Goal: Task Accomplishment & Management: Complete application form

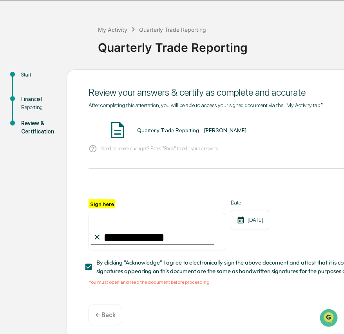
click at [146, 193] on div at bounding box center [282, 189] width 387 height 19
click at [138, 140] on div "Quarterly Trade Reporting - [PERSON_NAME] VIEW" at bounding box center [282, 130] width 387 height 21
click at [152, 123] on div "Quarterly Trade Reporting - [PERSON_NAME] VIEW" at bounding box center [282, 130] width 387 height 21
click at [155, 126] on div "Quarterly Trade Reporting - [PERSON_NAME] VIEW" at bounding box center [282, 130] width 387 height 21
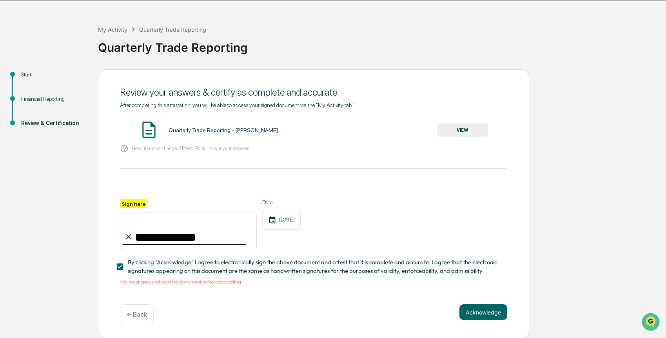
click at [344, 129] on button "VIEW" at bounding box center [462, 129] width 51 height 13
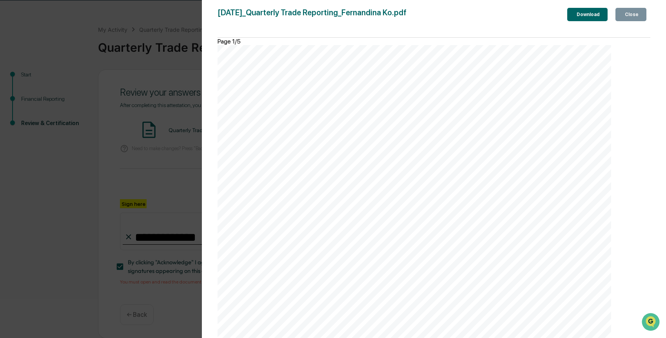
scroll to position [2607, 0]
click at [344, 13] on div "Close" at bounding box center [630, 14] width 15 height 5
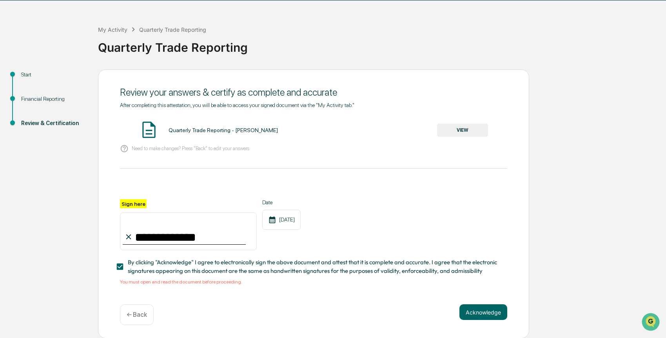
click at [27, 73] on div "Start" at bounding box center [53, 75] width 64 height 8
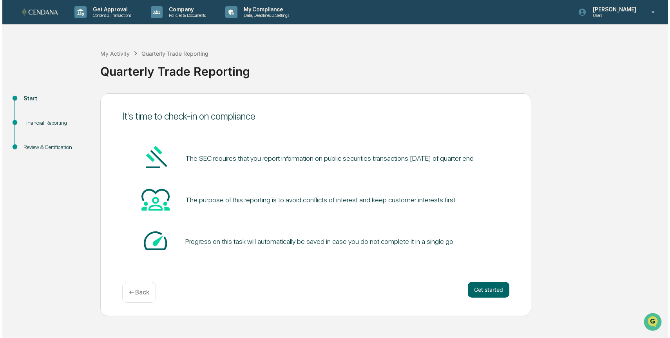
scroll to position [0, 0]
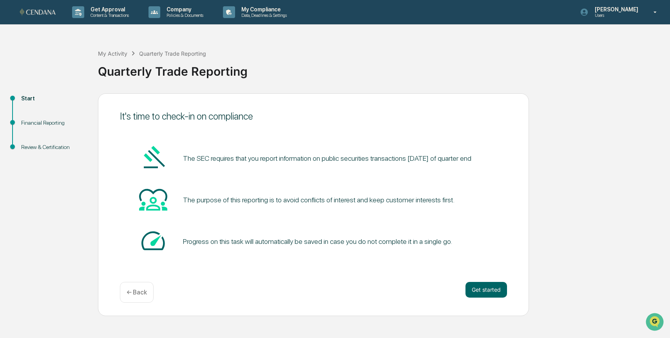
click at [39, 146] on div "Review & Certification" at bounding box center [53, 147] width 64 height 8
click at [46, 145] on div "Review & Certification" at bounding box center [53, 147] width 64 height 8
click at [344, 292] on button "Get started" at bounding box center [487, 290] width 42 height 16
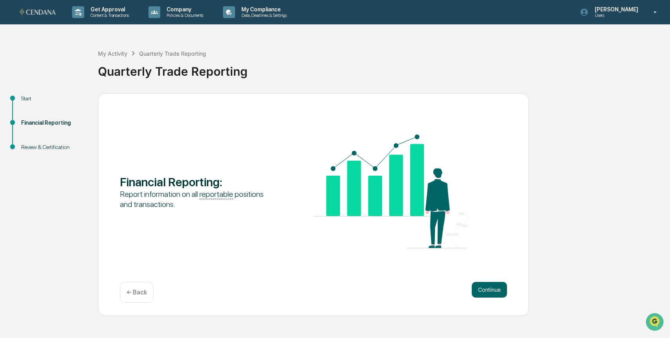
click at [344, 292] on button "Continue" at bounding box center [489, 290] width 35 height 16
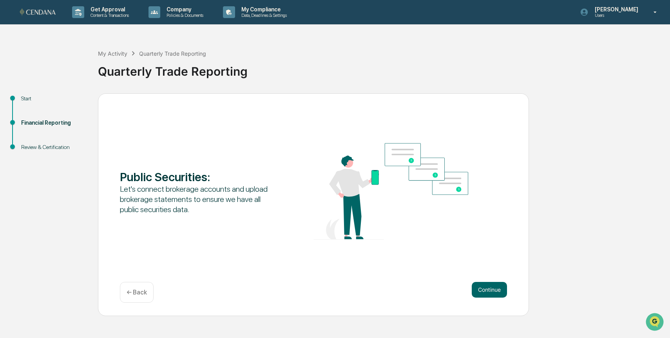
click at [344, 292] on button "Continue" at bounding box center [489, 290] width 35 height 16
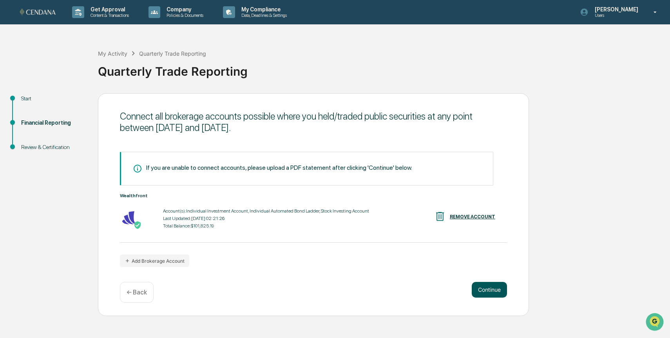
click at [344, 293] on button "Continue" at bounding box center [489, 290] width 35 height 16
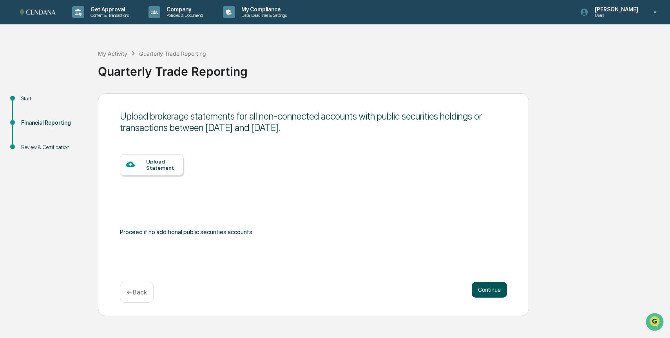
click at [344, 293] on button "Continue" at bounding box center [489, 290] width 35 height 16
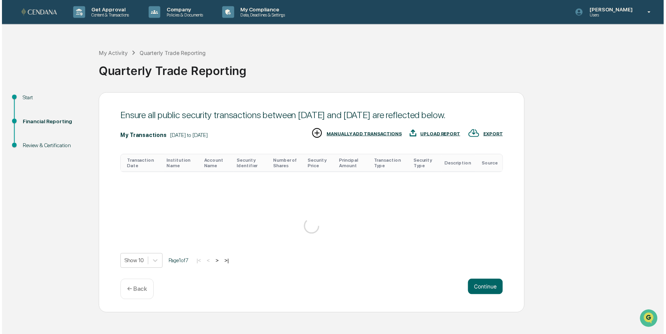
scroll to position [243, 0]
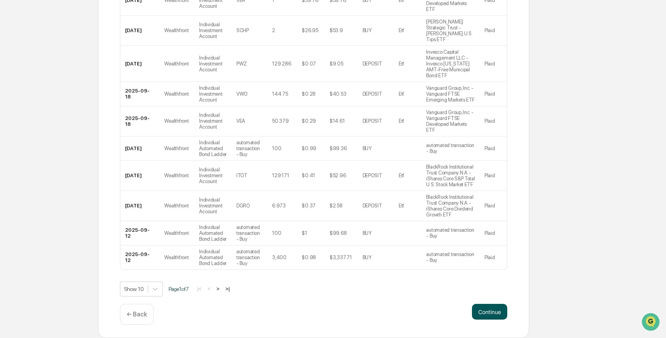
click at [344, 308] on button "Continue" at bounding box center [489, 312] width 35 height 16
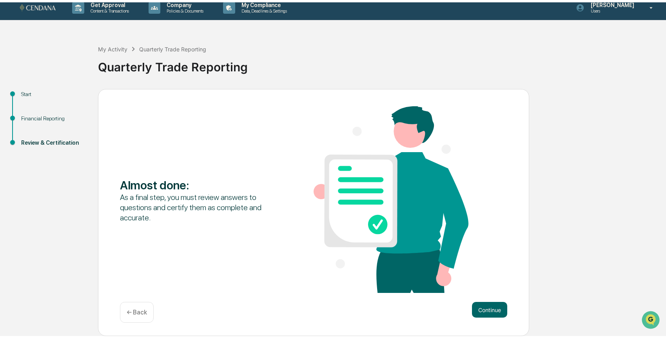
scroll to position [0, 0]
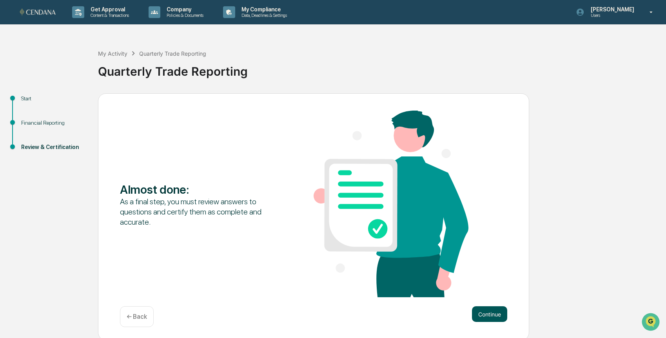
click at [344, 318] on button "Continue" at bounding box center [489, 314] width 35 height 16
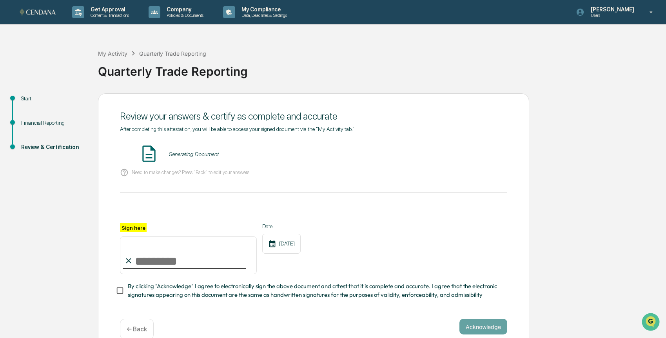
click at [205, 155] on div "Generating Document" at bounding box center [194, 154] width 50 height 6
click at [184, 171] on p "Need to make changes? Press "Back" to edit your answers" at bounding box center [191, 172] width 118 height 6
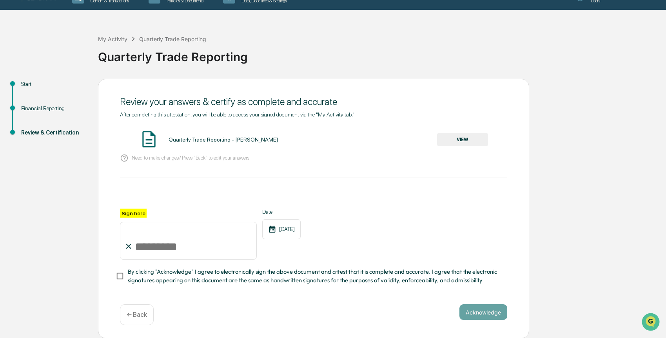
click at [169, 242] on input "Sign here" at bounding box center [188, 241] width 137 height 38
type input "**********"
click at [227, 143] on div "Quarterly Trade Reporting - [PERSON_NAME] VIEW" at bounding box center [313, 139] width 387 height 21
click at [344, 139] on button "VIEW" at bounding box center [462, 139] width 51 height 13
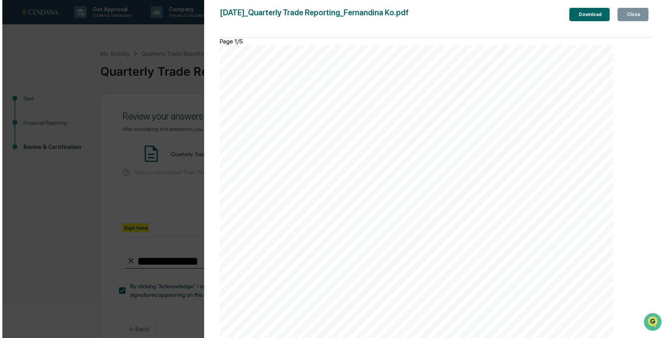
scroll to position [719, 0]
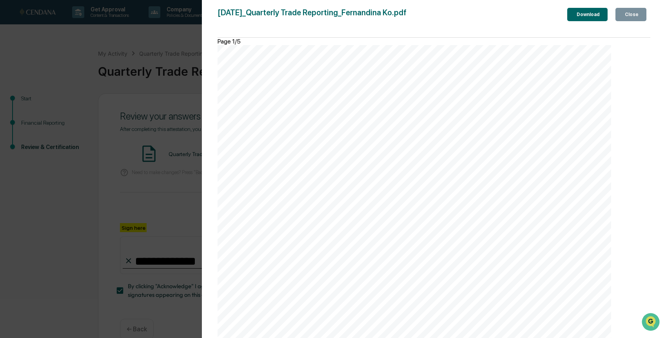
click at [344, 9] on button "Close" at bounding box center [630, 14] width 31 height 13
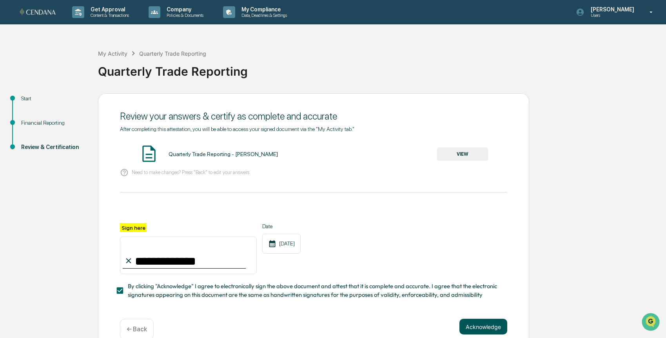
click at [344, 325] on button "Acknowledge" at bounding box center [483, 327] width 48 height 16
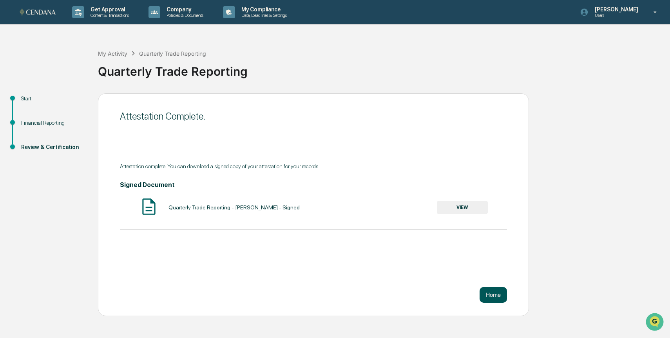
click at [344, 294] on button "Home" at bounding box center [493, 295] width 27 height 16
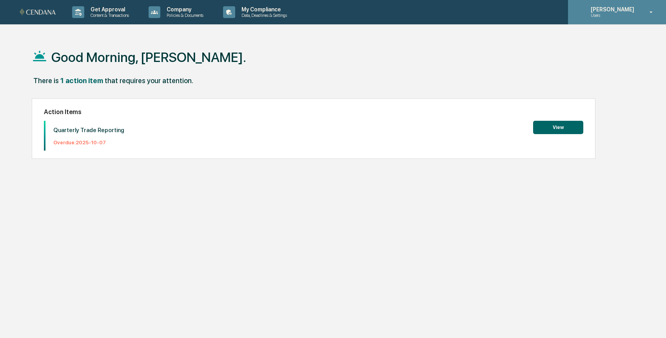
click at [641, 16] on div "Fernandina Ko Users" at bounding box center [617, 12] width 98 height 24
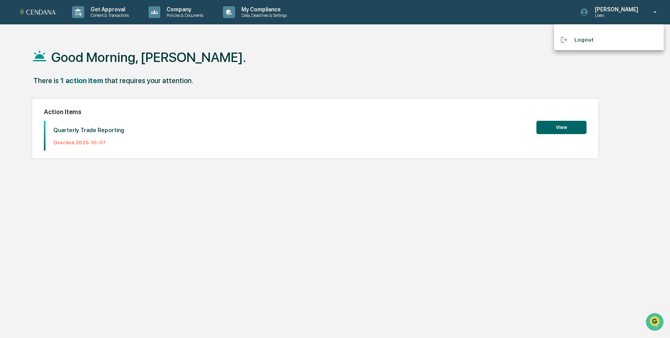
click at [128, 11] on div at bounding box center [335, 169] width 670 height 338
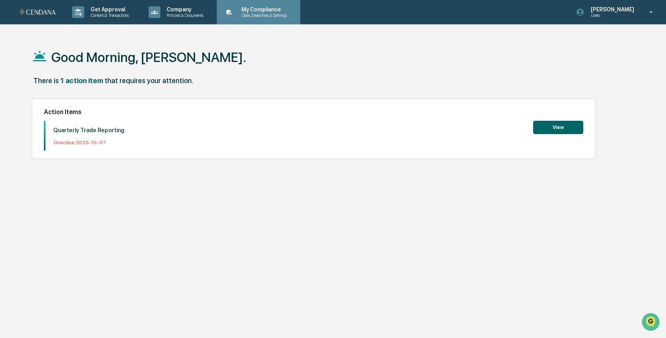
click at [284, 15] on p "Data, Deadlines & Settings" at bounding box center [263, 15] width 56 height 5
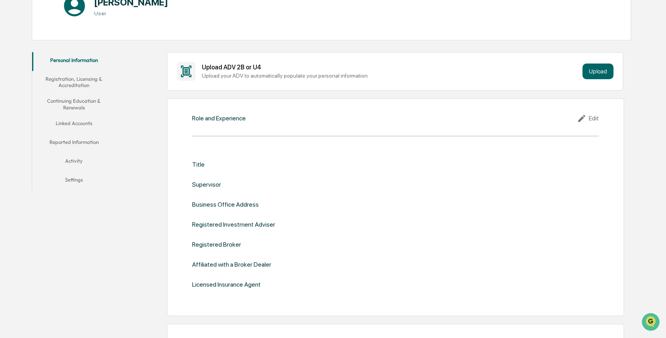
scroll to position [108, 0]
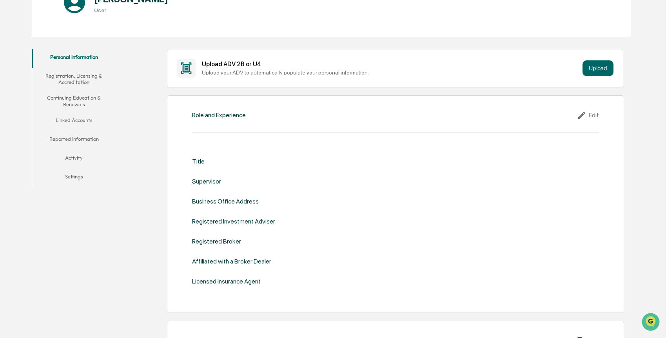
click at [80, 105] on button "Continuing Education & Renewals" at bounding box center [73, 101] width 83 height 22
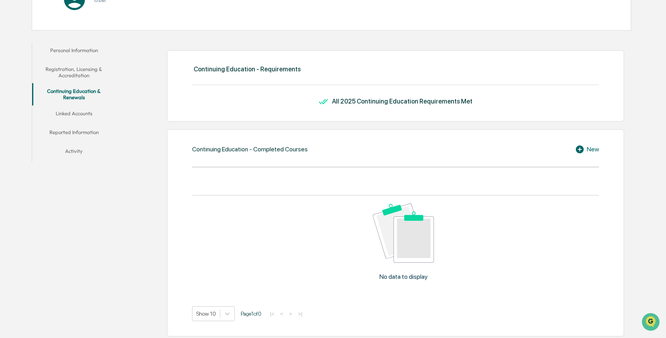
click at [81, 112] on button "Linked Accounts" at bounding box center [73, 114] width 83 height 19
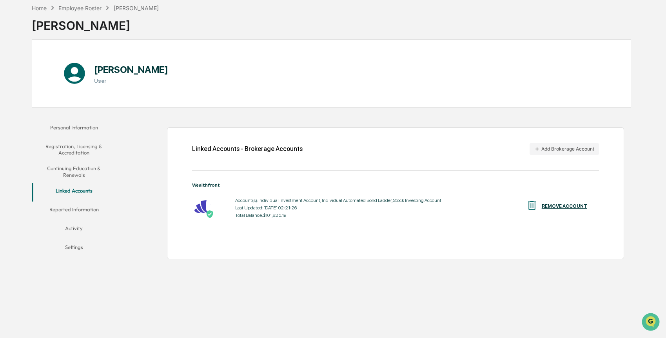
click at [78, 207] on button "Reported Information" at bounding box center [73, 210] width 83 height 19
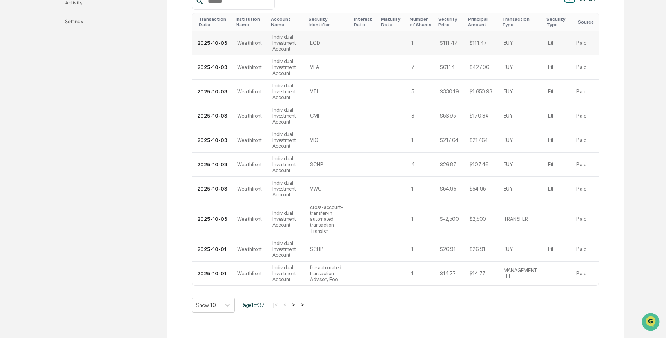
scroll to position [303, 0]
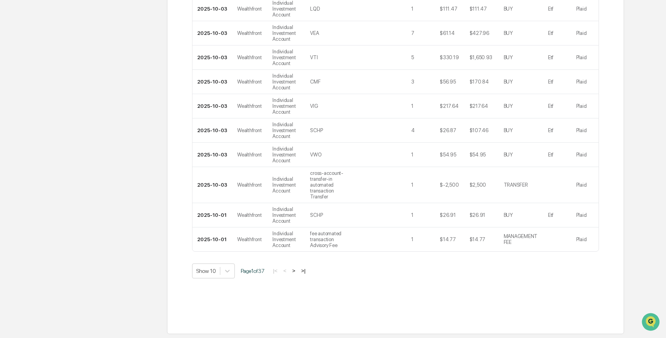
click at [308, 271] on button ">|" at bounding box center [303, 270] width 9 height 7
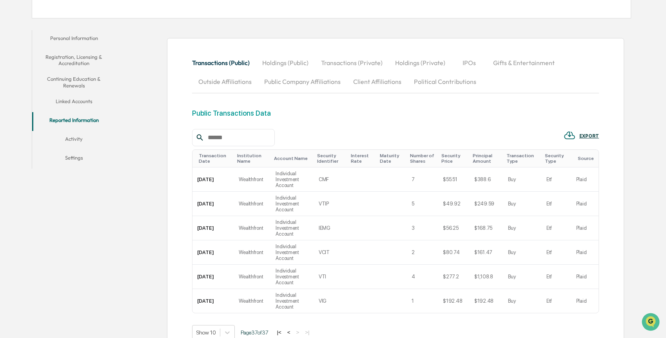
click at [299, 63] on button "Holdings (Public)" at bounding box center [285, 62] width 59 height 19
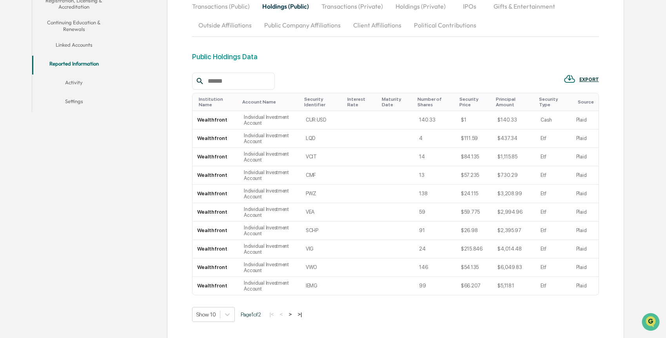
scroll to position [227, 0]
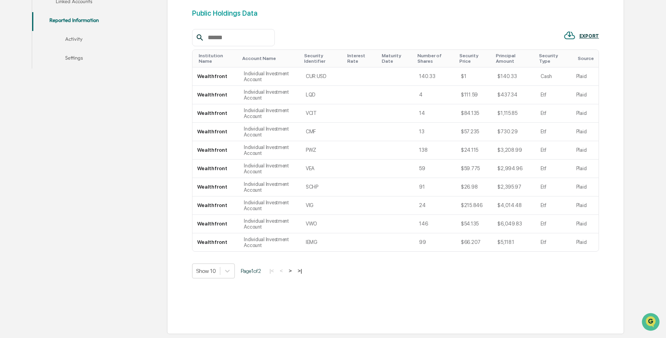
click at [294, 271] on button ">" at bounding box center [291, 270] width 8 height 7
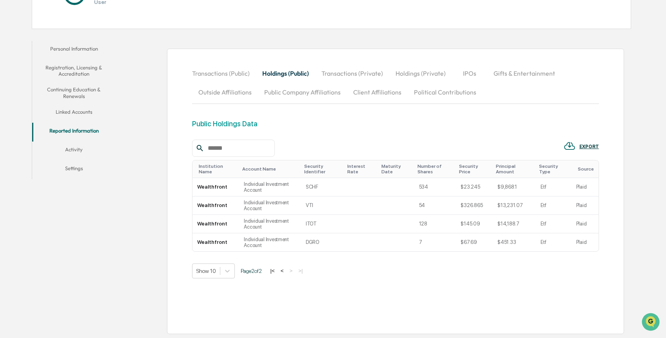
click at [347, 73] on button "Transactions (Private)" at bounding box center [352, 73] width 74 height 19
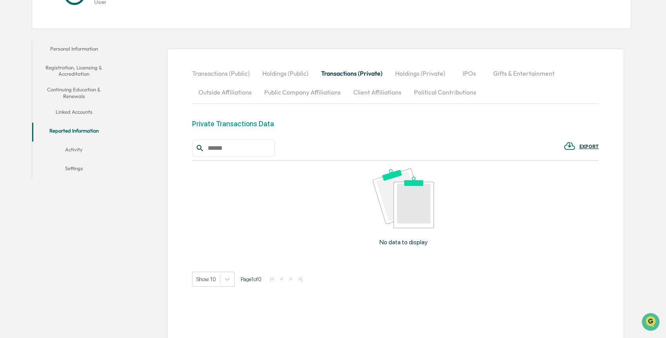
click at [415, 69] on button "Holdings (Private)" at bounding box center [420, 73] width 63 height 19
click at [467, 75] on button "IPOs" at bounding box center [469, 73] width 35 height 19
click at [508, 79] on button "Gifts & Entertainment" at bounding box center [524, 73] width 74 height 19
click at [227, 97] on button "Outside Affiliations" at bounding box center [225, 92] width 66 height 19
click at [296, 98] on button "Public Company Affiliations" at bounding box center [302, 92] width 89 height 19
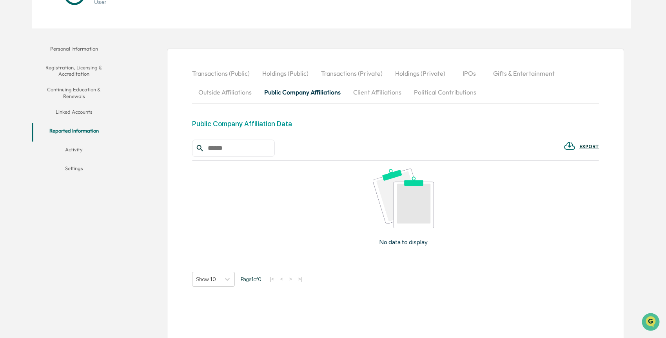
click at [379, 96] on button "Client Affiliations" at bounding box center [377, 92] width 61 height 19
click at [435, 94] on button "Political Contributions" at bounding box center [445, 92] width 75 height 19
click at [67, 147] on button "Activity" at bounding box center [73, 150] width 83 height 19
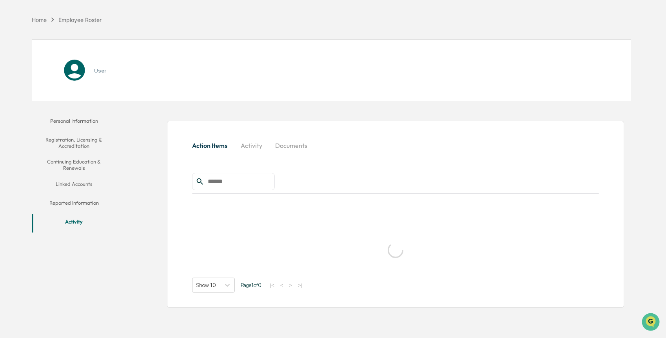
scroll to position [73, 0]
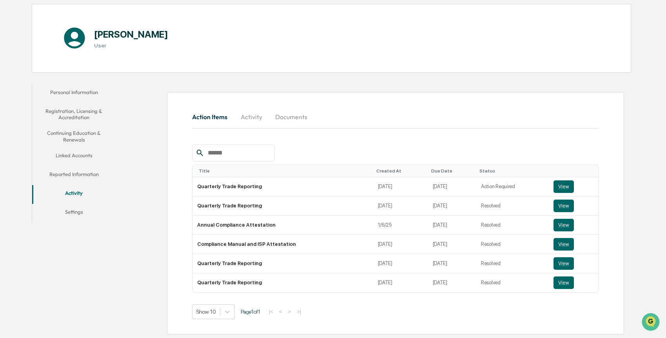
click at [245, 114] on button "Activity" at bounding box center [251, 116] width 35 height 19
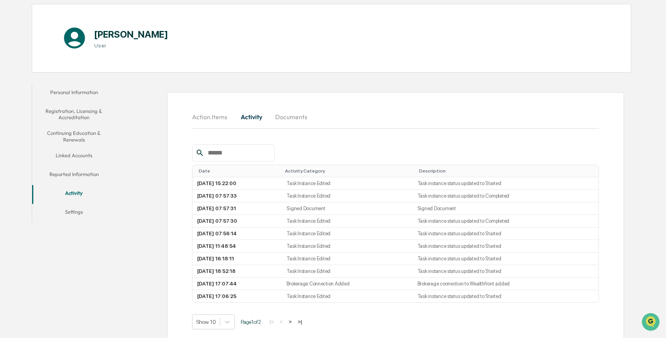
click at [282, 118] on button "Documents" at bounding box center [291, 116] width 45 height 19
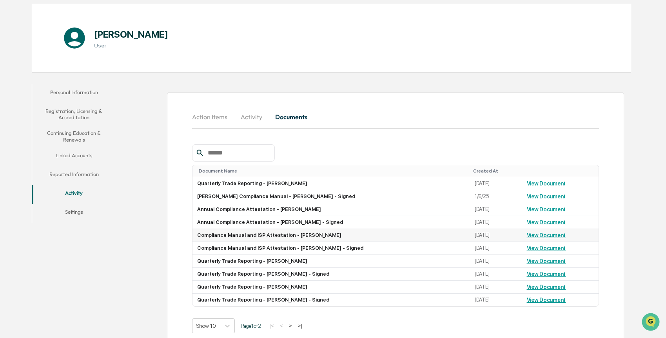
scroll to position [89, 0]
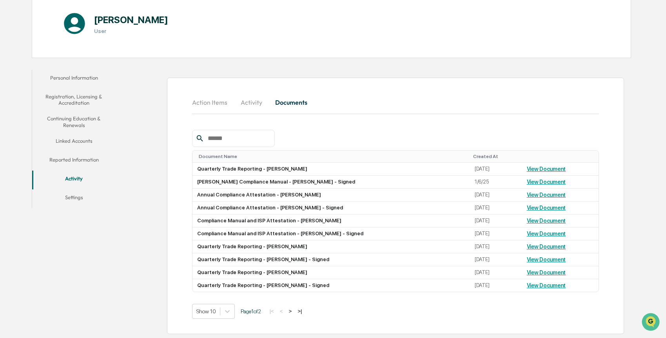
click at [304, 312] on button ">|" at bounding box center [299, 311] width 9 height 7
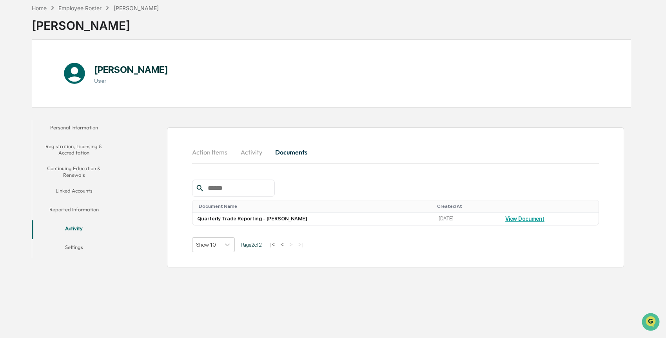
scroll to position [37, 0]
click at [277, 244] on button "|<" at bounding box center [272, 244] width 9 height 7
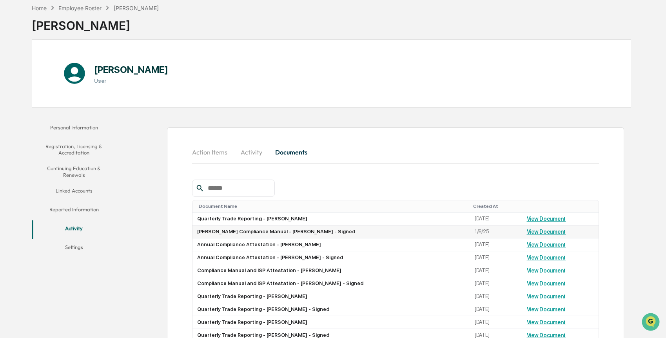
scroll to position [89, 0]
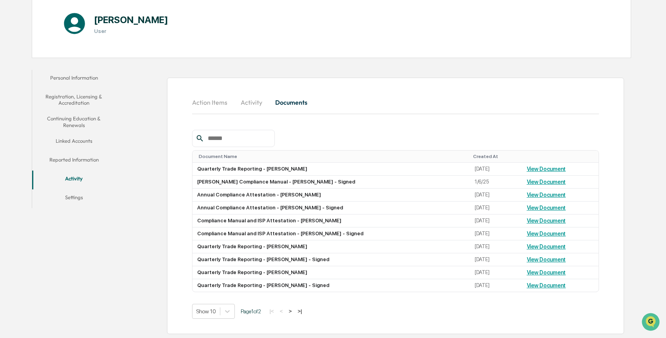
click at [304, 311] on button ">|" at bounding box center [299, 311] width 9 height 7
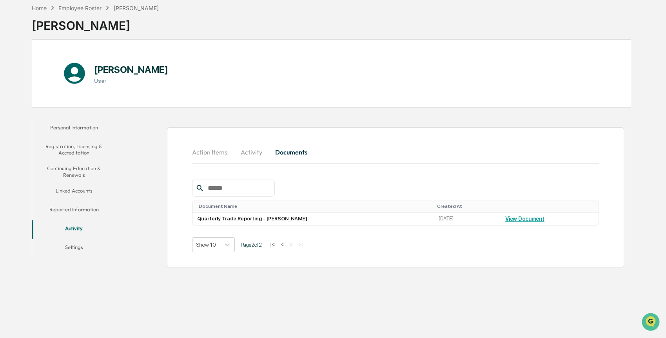
click at [277, 247] on button "|<" at bounding box center [272, 244] width 9 height 7
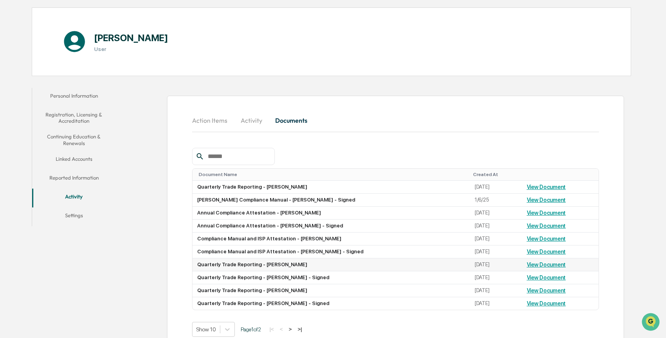
scroll to position [89, 0]
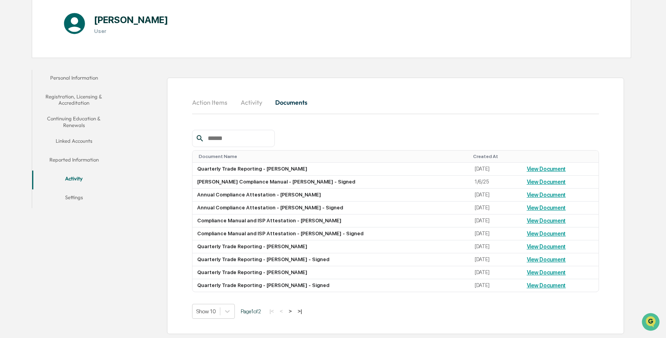
click at [304, 310] on button ">|" at bounding box center [299, 311] width 9 height 7
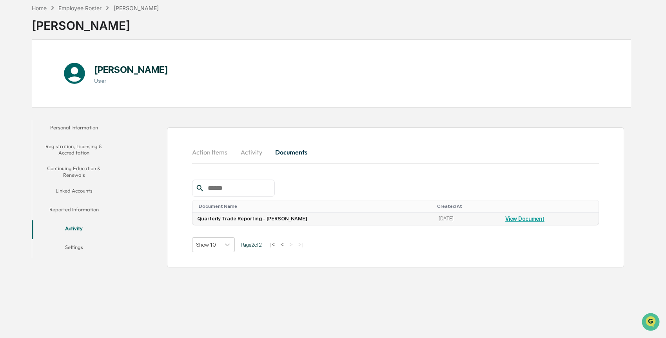
click at [537, 218] on link "View Document" at bounding box center [524, 219] width 39 height 6
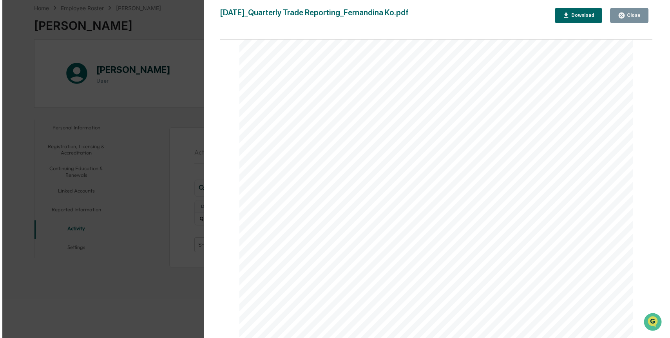
scroll to position [2607, 0]
